Goal: Task Accomplishment & Management: Manage account settings

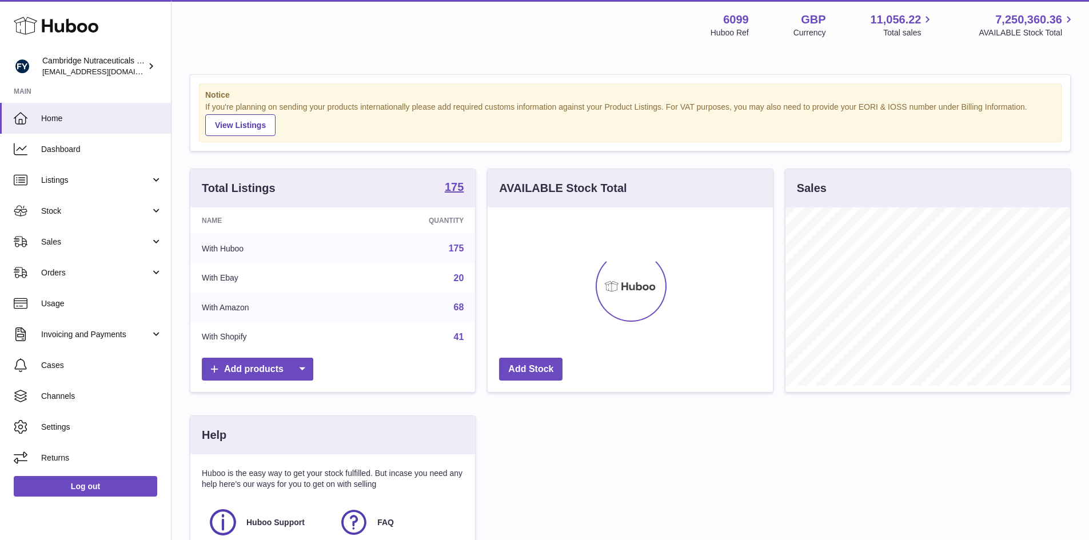
scroll to position [178, 288]
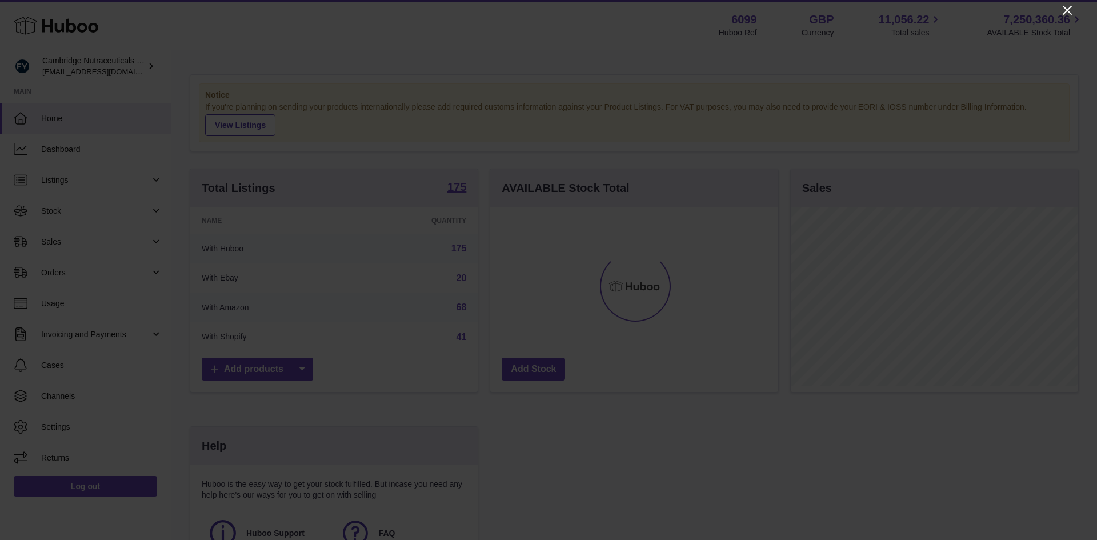
click at [1065, 7] on icon "Close" at bounding box center [1068, 10] width 14 height 14
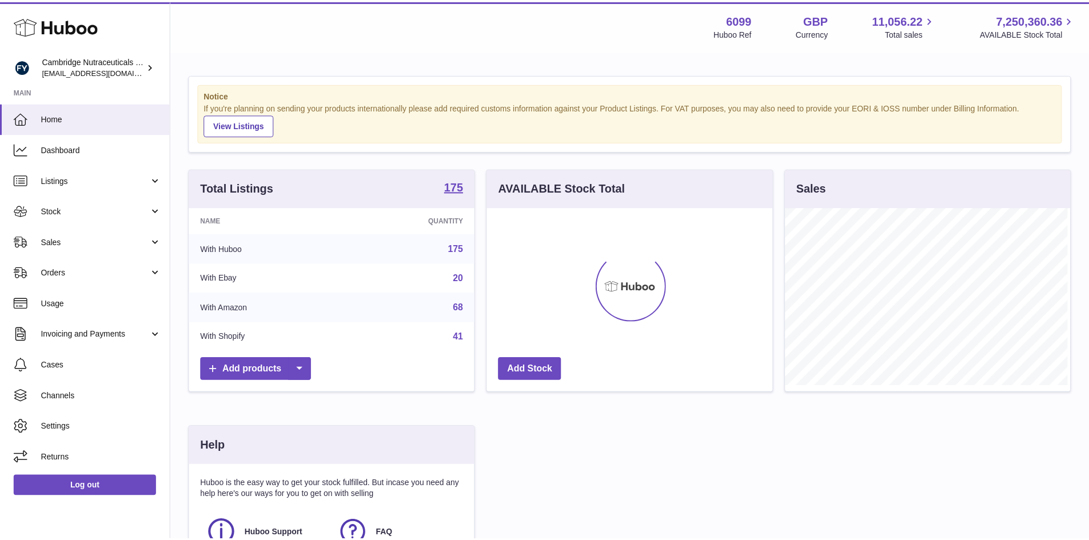
scroll to position [571288, 571182]
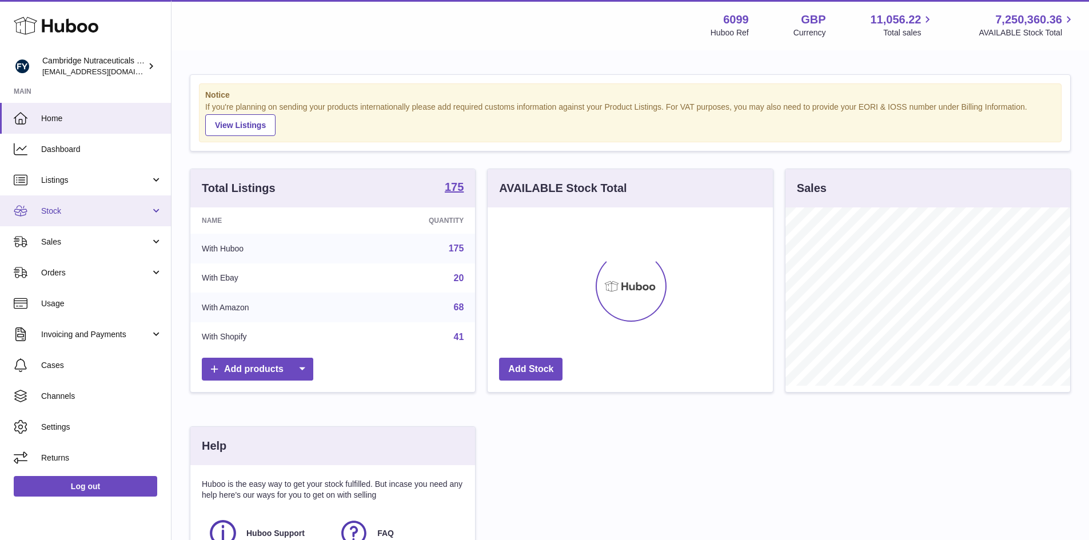
click at [91, 206] on span "Stock" at bounding box center [95, 211] width 109 height 11
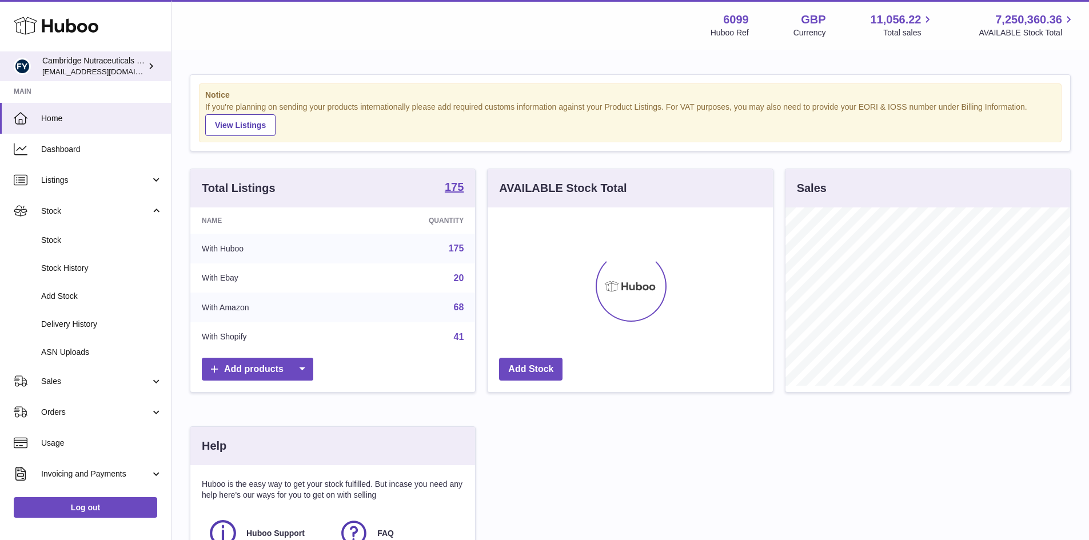
click at [130, 63] on div "Cambridge Nutraceuticals Ltd huboo@camnutra.com" at bounding box center [93, 66] width 103 height 22
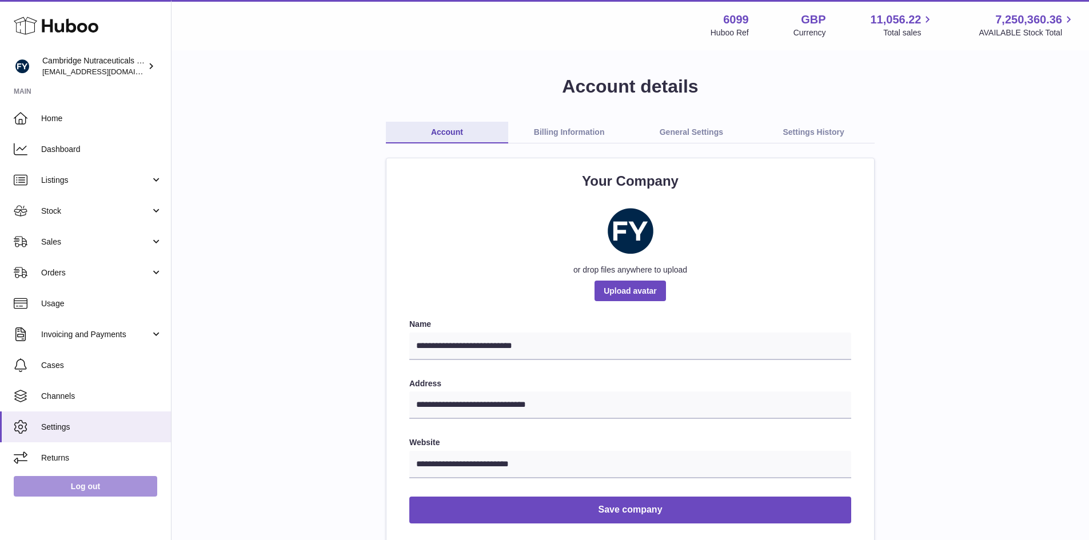
click at [88, 486] on link "Log out" at bounding box center [85, 486] width 143 height 21
